Goal: Information Seeking & Learning: Check status

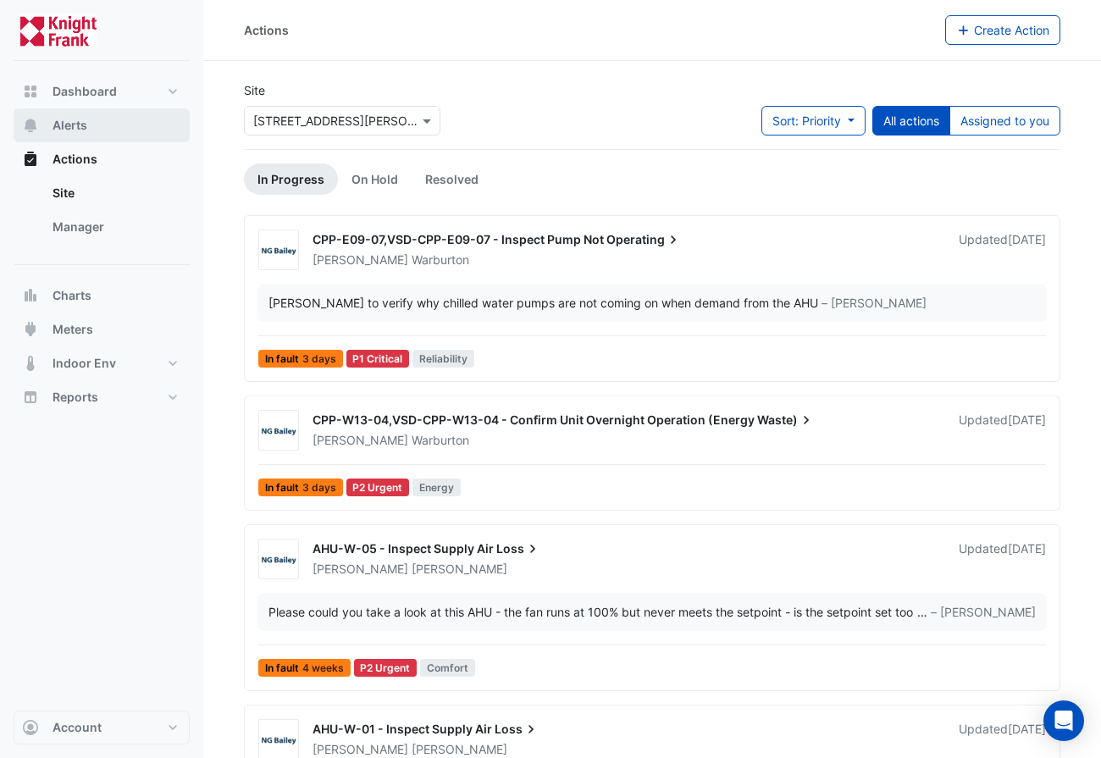
click at [69, 128] on span "Alerts" at bounding box center [69, 125] width 35 height 17
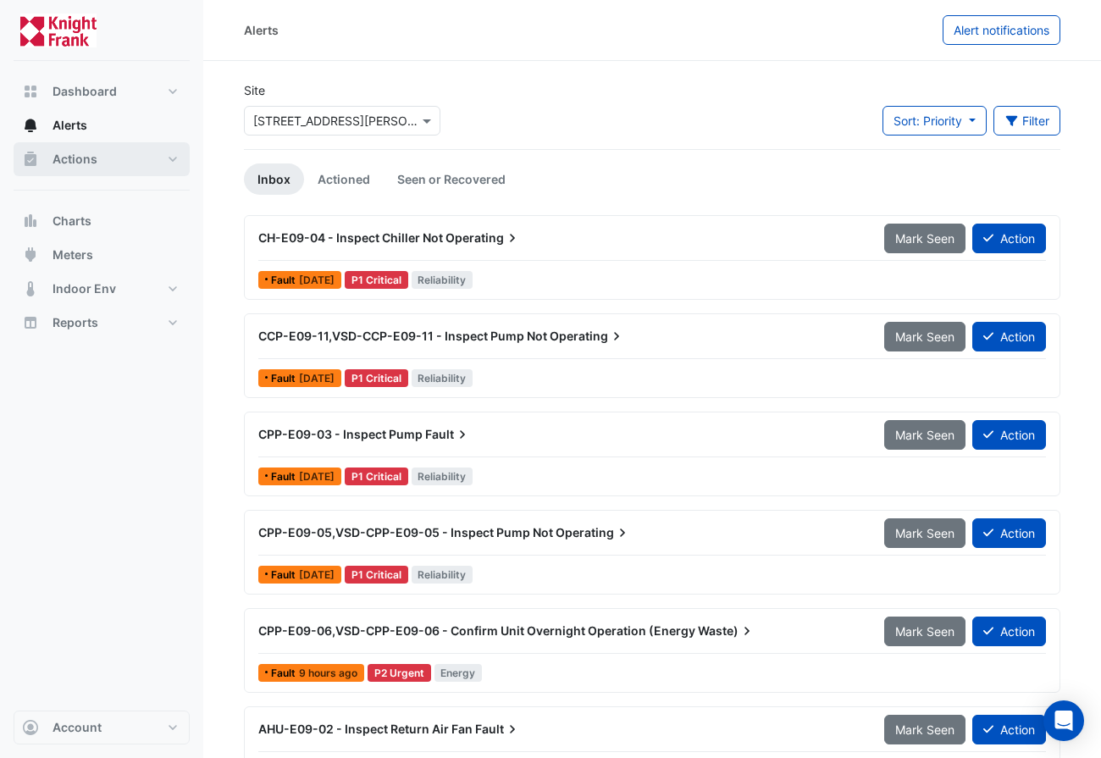
click at [82, 152] on span "Actions" at bounding box center [74, 159] width 45 height 17
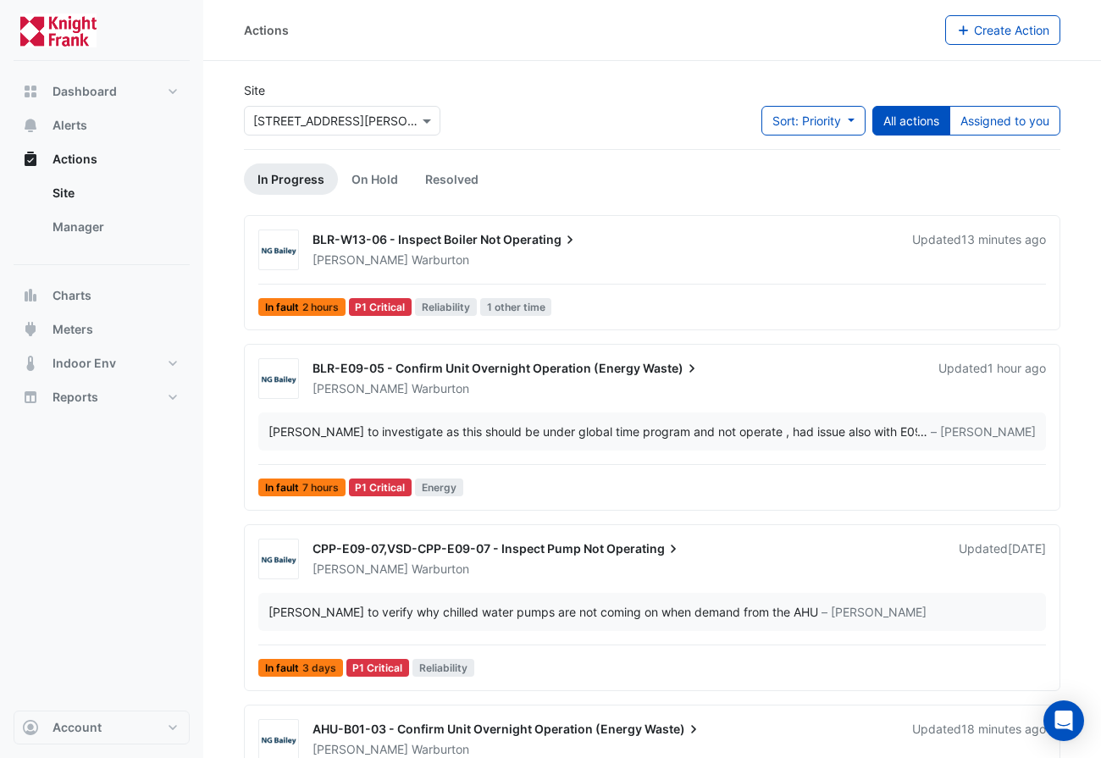
click at [617, 251] on div "Roy Warburton" at bounding box center [602, 259] width 583 height 17
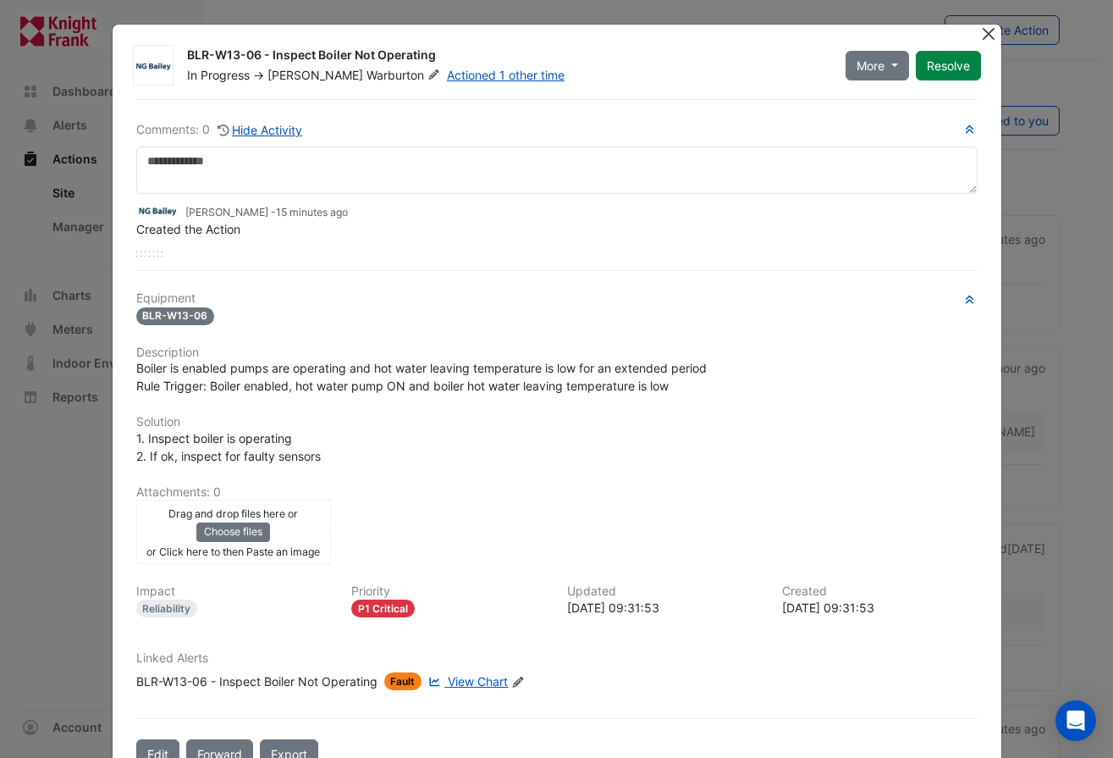
click at [980, 36] on button "Close" at bounding box center [989, 34] width 18 height 18
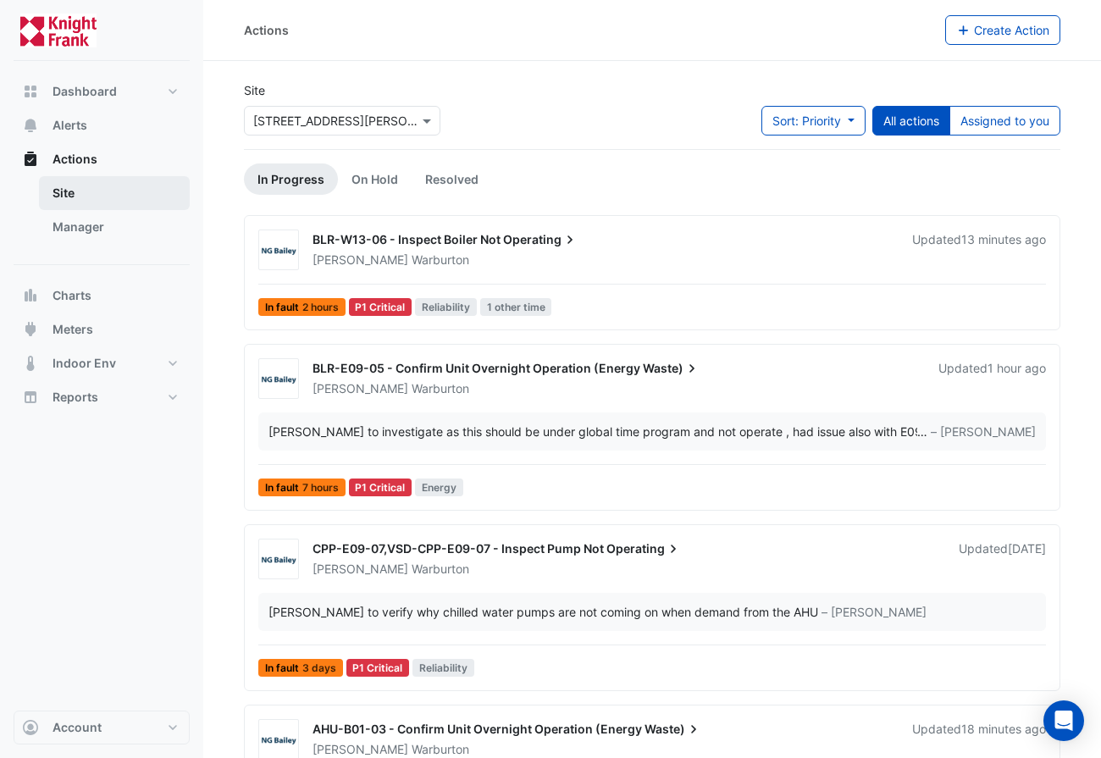
click at [67, 189] on link "Site" at bounding box center [114, 193] width 151 height 34
click at [85, 126] on span "Alerts" at bounding box center [69, 125] width 35 height 17
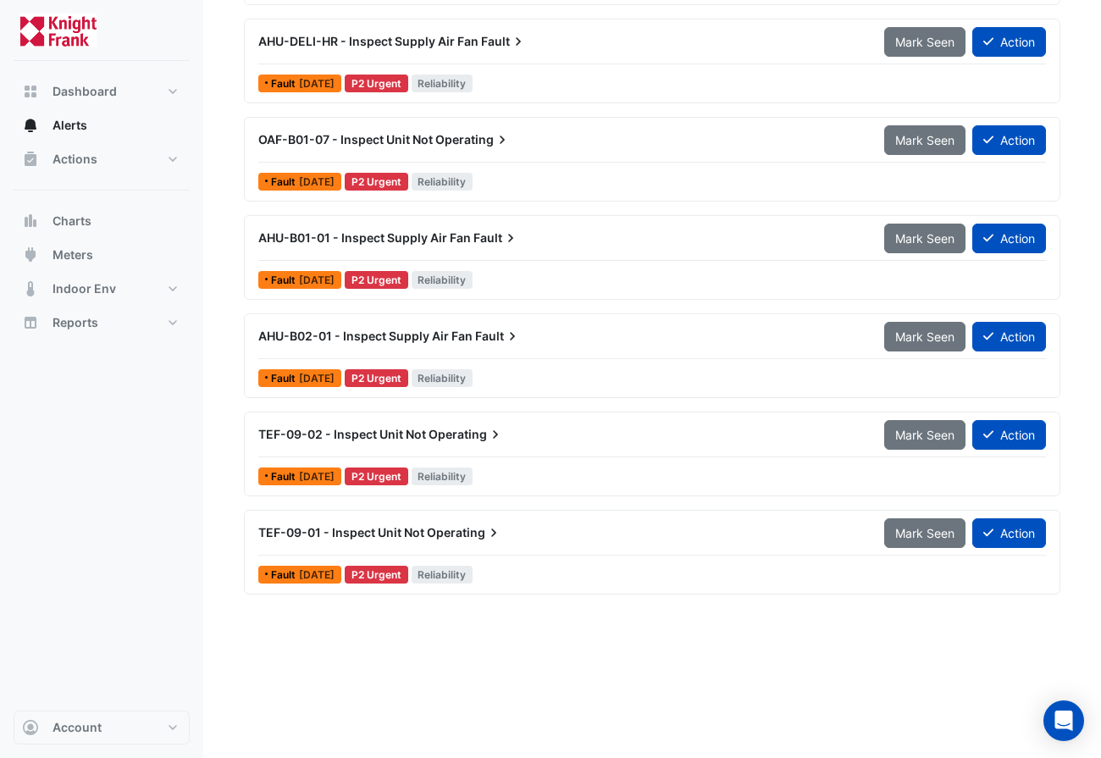
scroll to position [2499, 0]
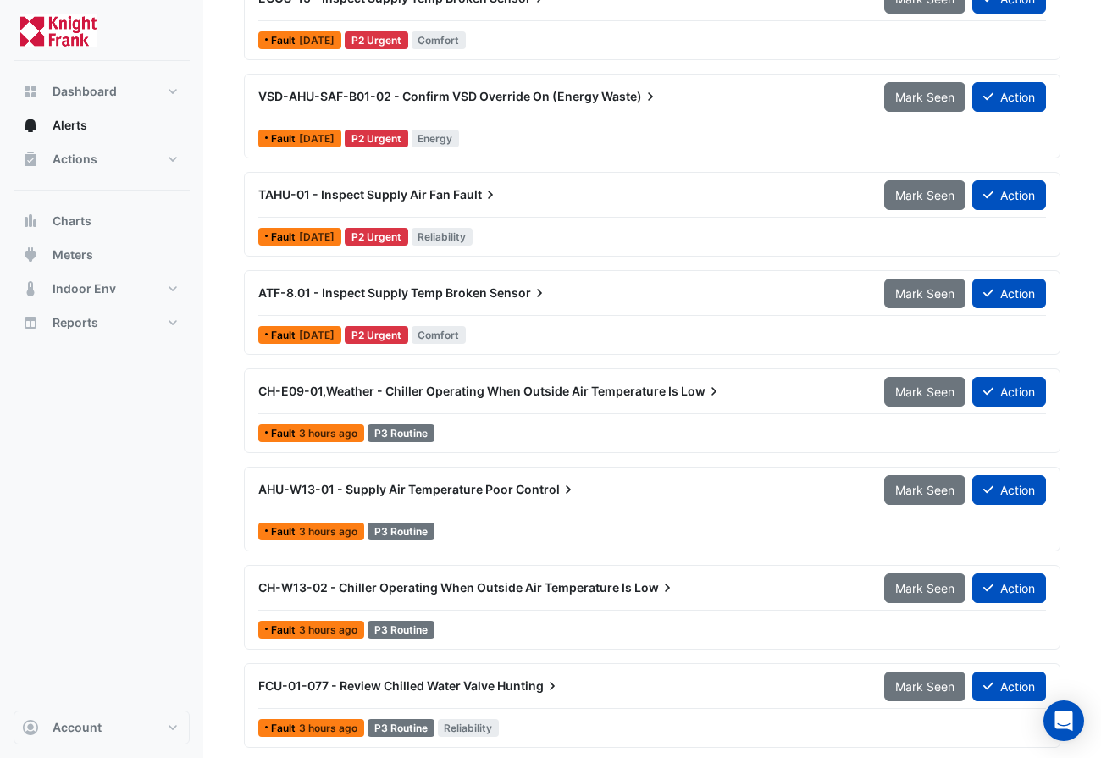
click at [424, 288] on span "ATF-8.01 - Inspect Supply Temp Broken" at bounding box center [372, 292] width 229 height 14
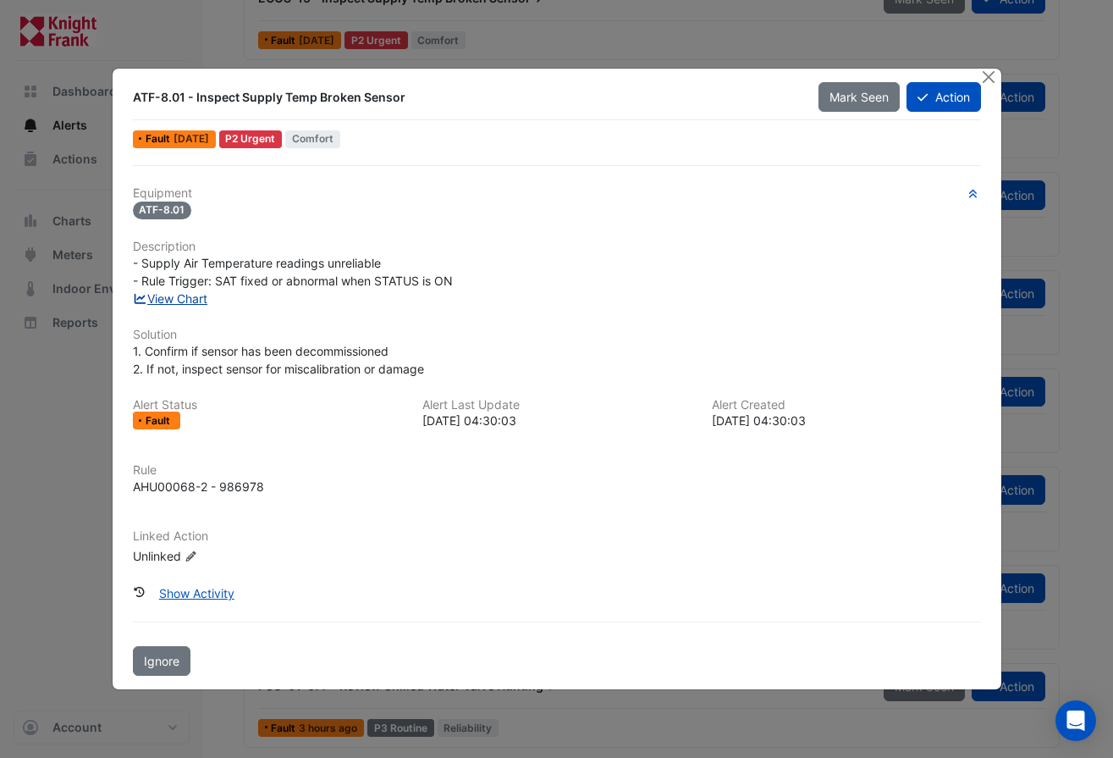
click at [168, 297] on link "View Chart" at bounding box center [170, 298] width 75 height 14
click at [994, 79] on button "Close" at bounding box center [989, 78] width 18 height 18
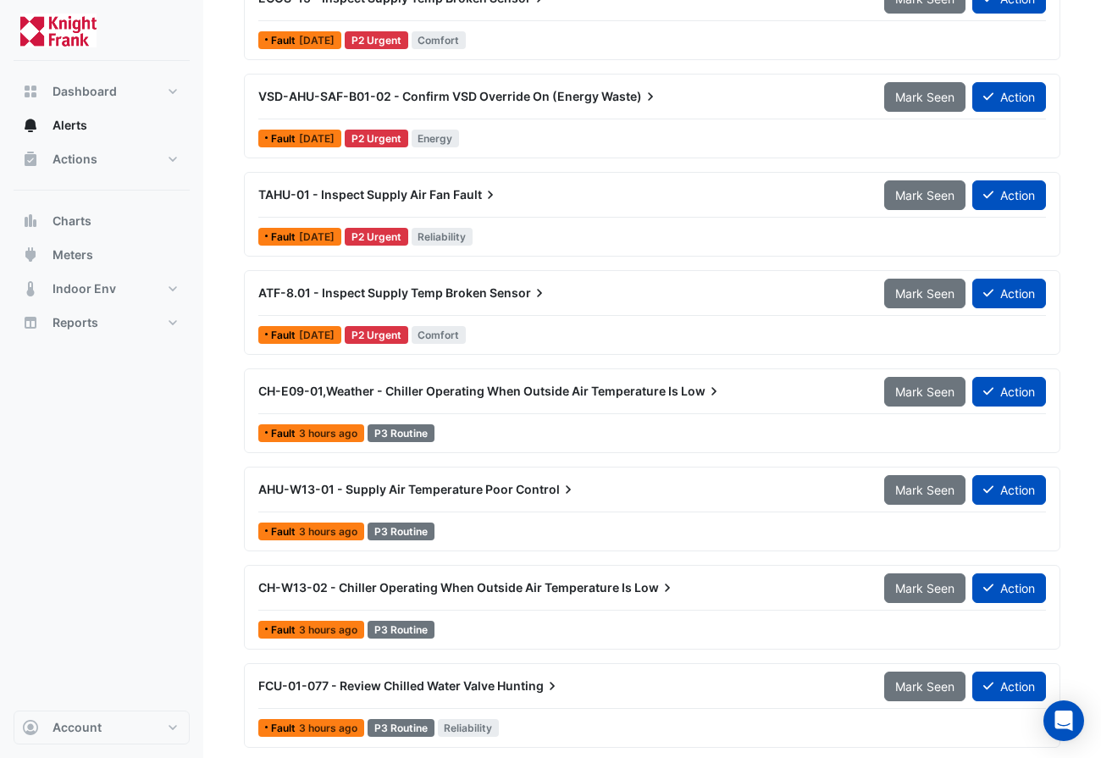
click at [378, 91] on span "VSD-AHU-SAF-B01-02 - Confirm VSD Override On (Energy" at bounding box center [428, 96] width 340 height 14
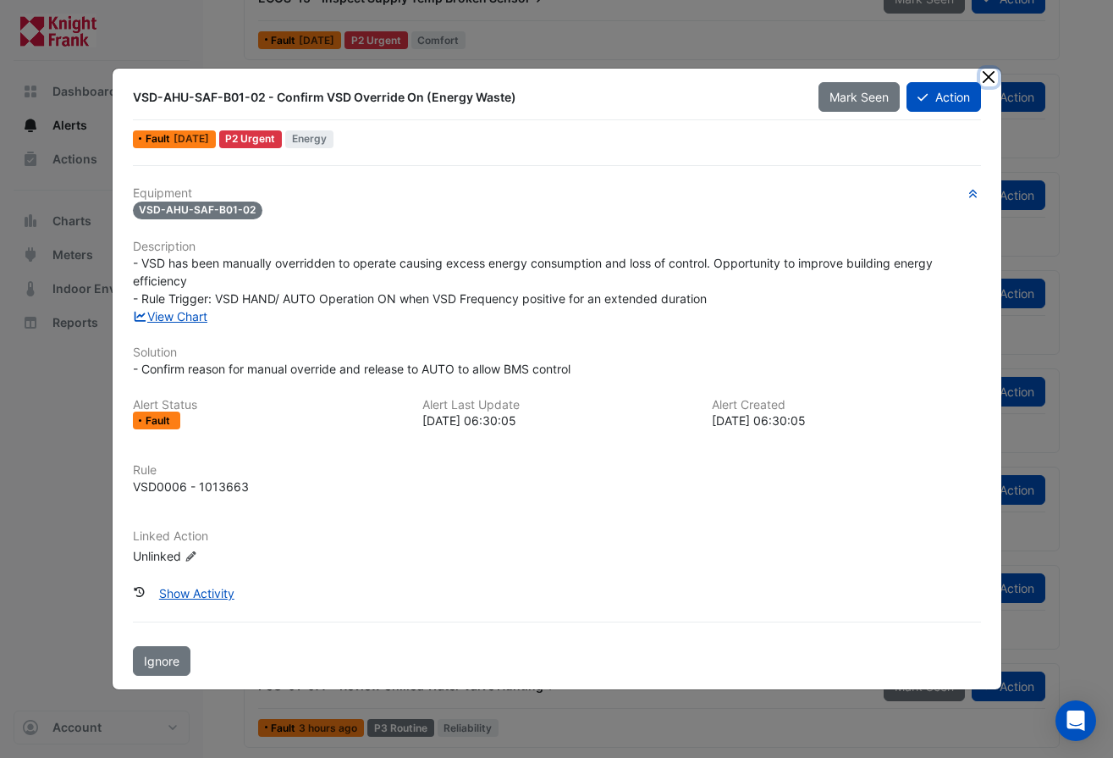
click at [984, 77] on button "Close" at bounding box center [989, 78] width 18 height 18
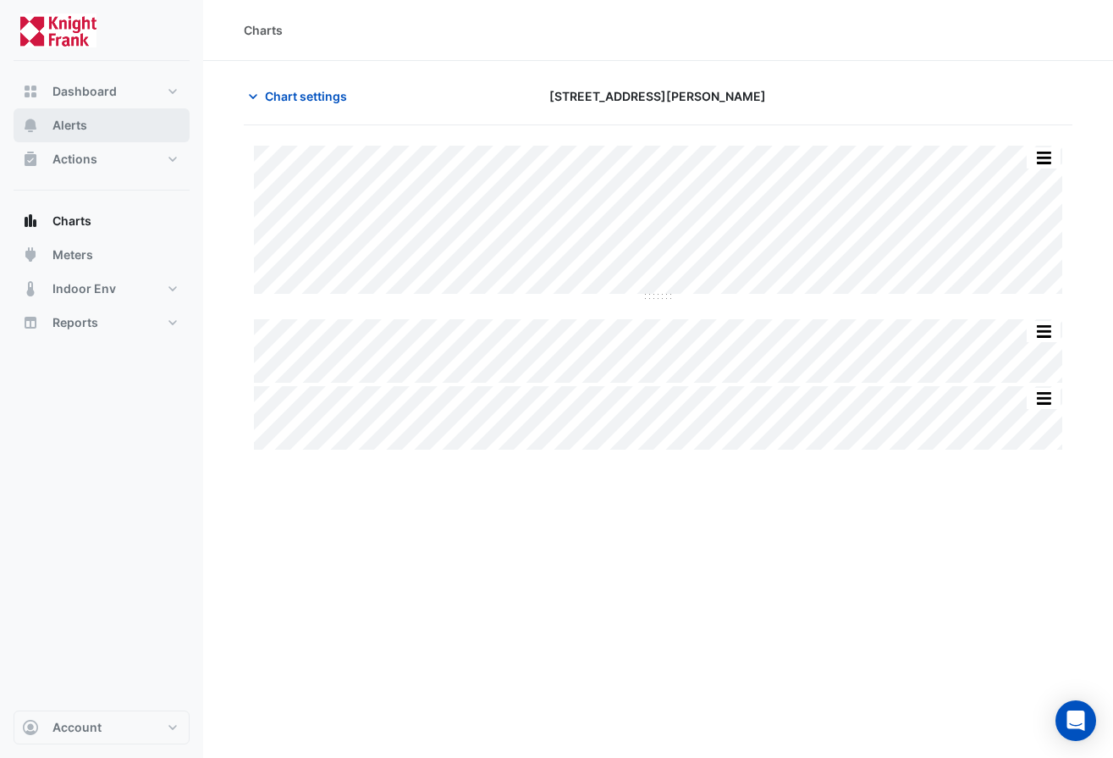
click at [80, 119] on span "Alerts" at bounding box center [69, 125] width 35 height 17
